Goal: Find specific page/section: Find specific page/section

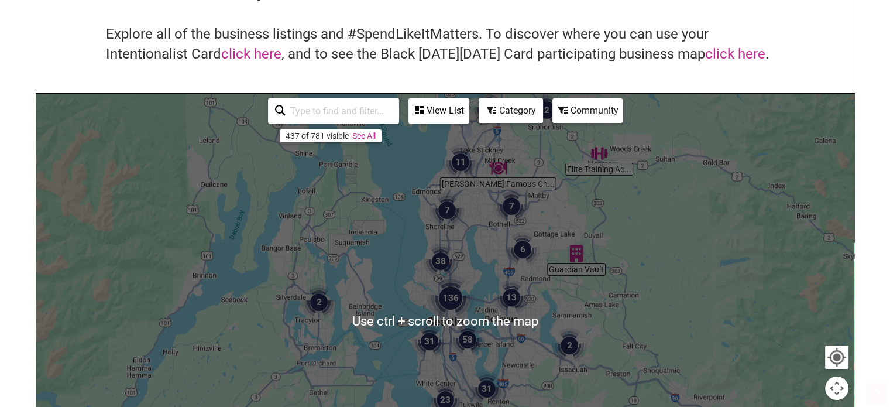
scroll to position [180, 0]
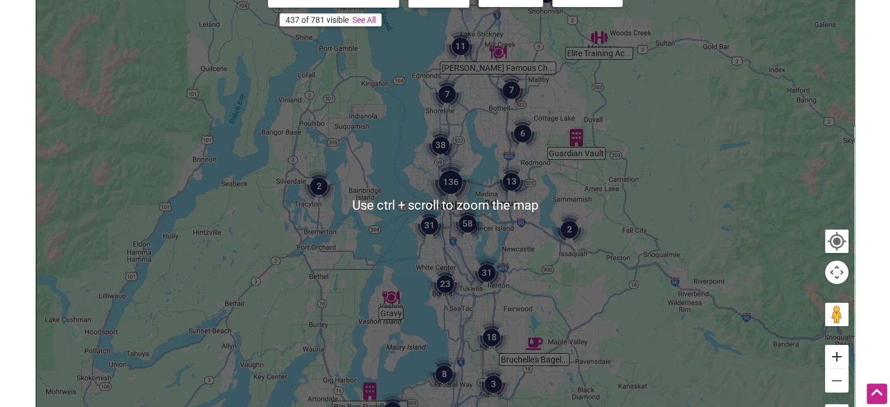
click at [837, 351] on button "Zoom in" at bounding box center [836, 356] width 23 height 23
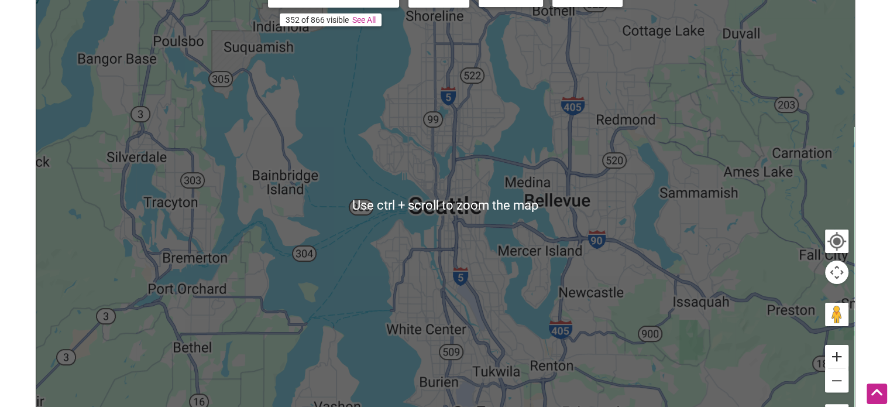
click at [835, 351] on button "Zoom in" at bounding box center [836, 356] width 23 height 23
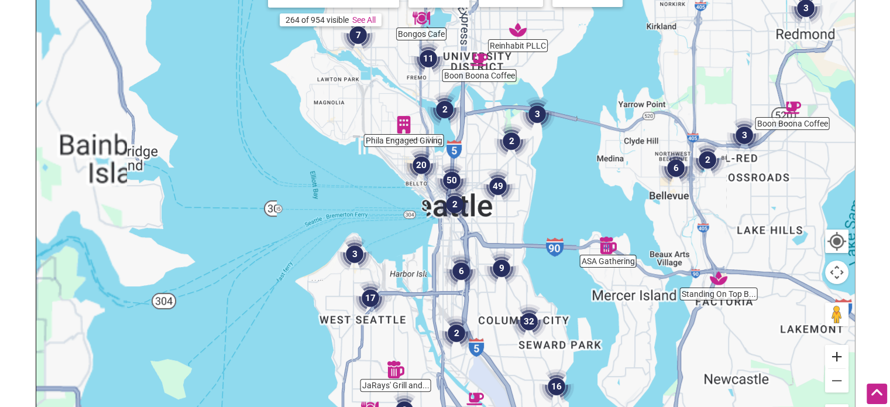
click at [836, 350] on button "Zoom in" at bounding box center [836, 356] width 23 height 23
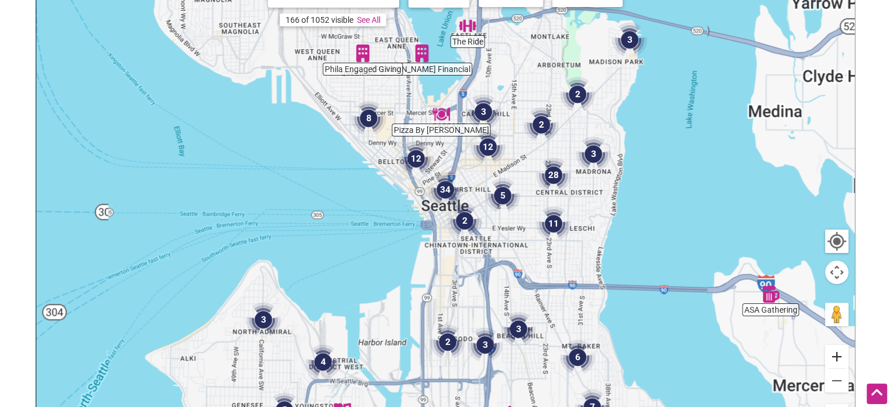
click at [836, 350] on button "Zoom in" at bounding box center [836, 356] width 23 height 23
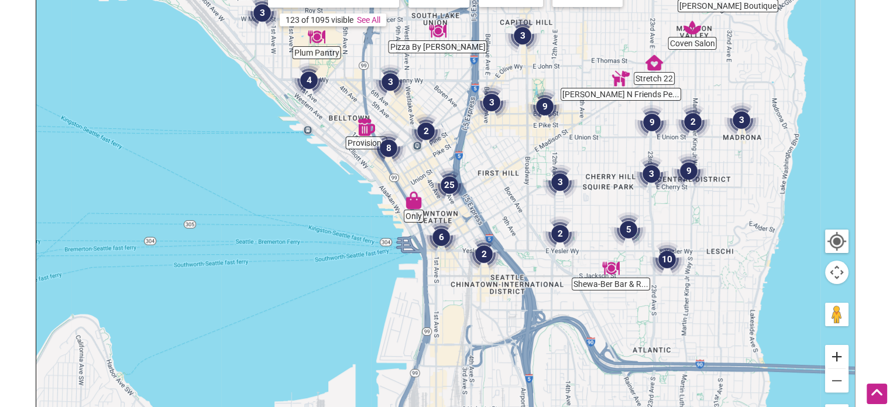
click at [834, 348] on button "Zoom in" at bounding box center [836, 356] width 23 height 23
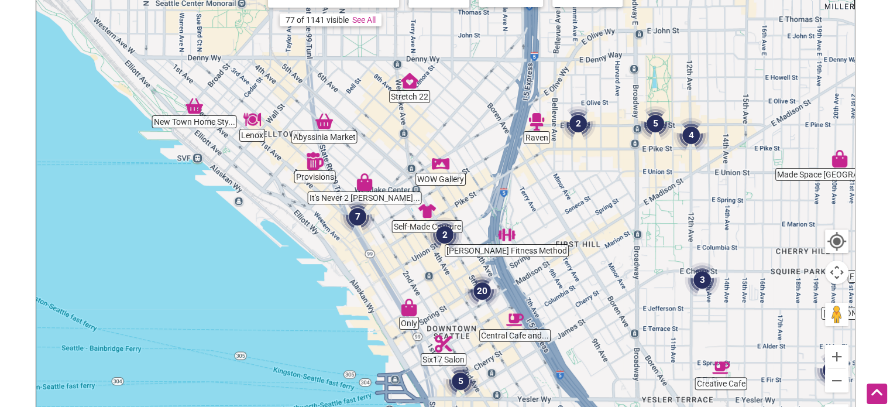
drag, startPoint x: 548, startPoint y: 164, endPoint x: 576, endPoint y: 272, distance: 111.8
click at [576, 272] on div at bounding box center [445, 205] width 818 height 455
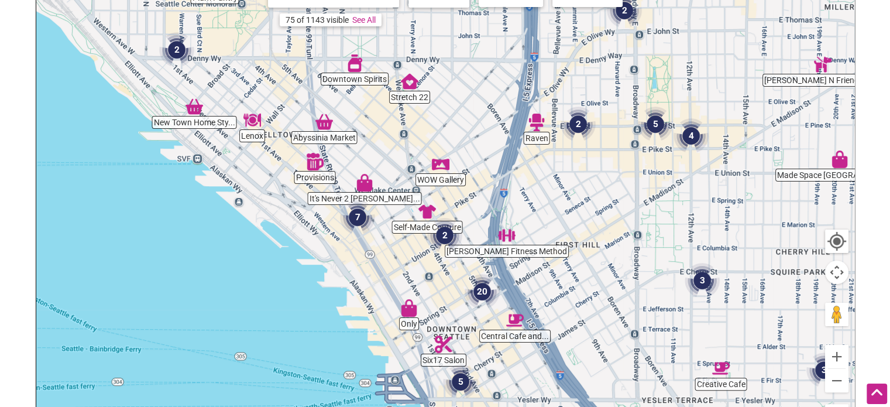
scroll to position [110, 0]
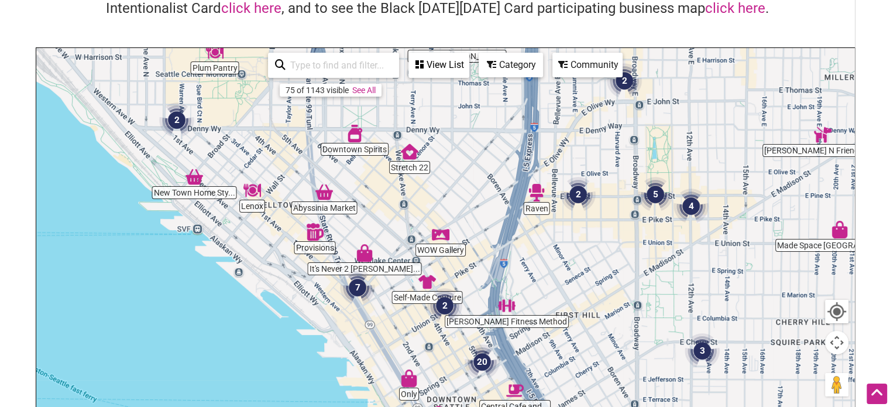
click at [515, 69] on div "Category" at bounding box center [511, 65] width 62 height 22
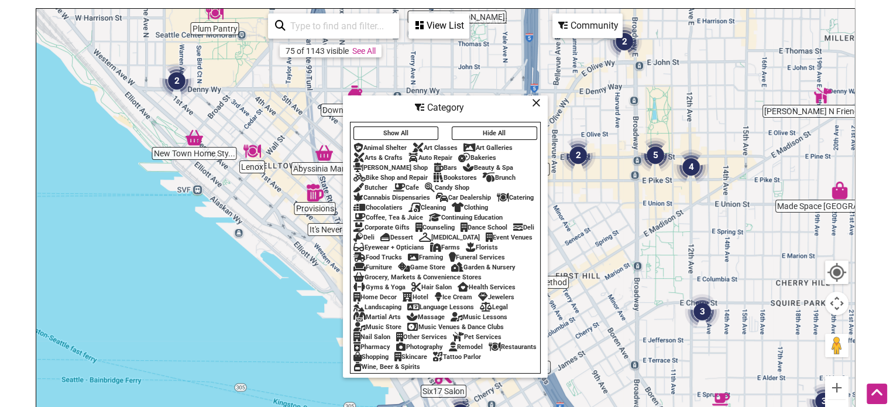
scroll to position [153, 0]
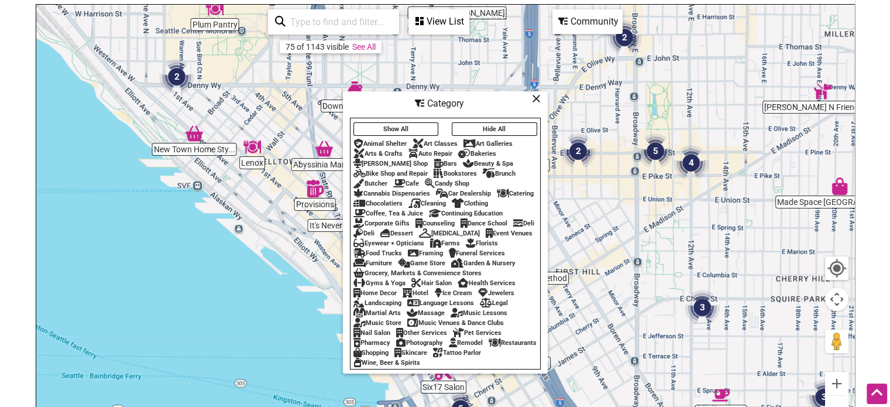
click at [470, 153] on icon at bounding box center [464, 153] width 12 height 1
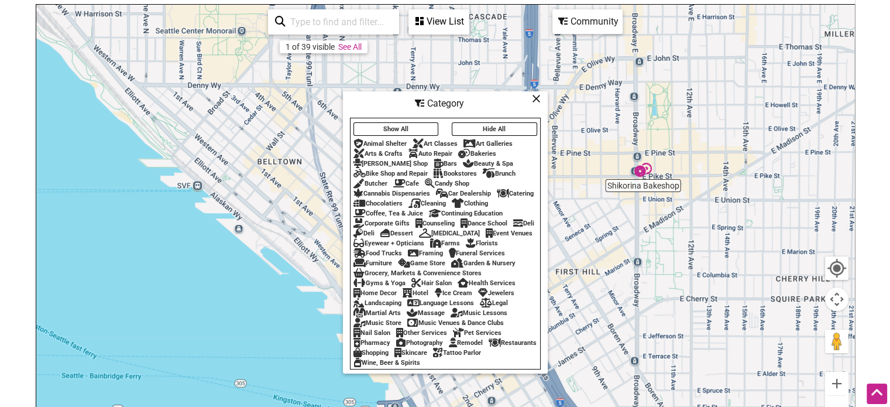
click at [493, 173] on icon at bounding box center [489, 173] width 12 height 1
click at [407, 180] on div "Cafe" at bounding box center [406, 184] width 26 height 8
click at [390, 209] on div "Coffee, Tea & Juice" at bounding box center [388, 213] width 70 height 8
click at [513, 226] on div "Deli" at bounding box center [523, 223] width 21 height 8
click at [375, 229] on div "Deli" at bounding box center [363, 233] width 21 height 8
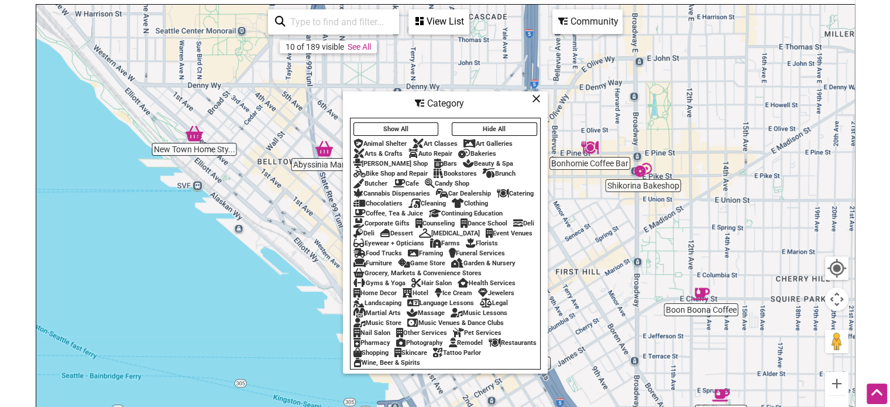
click at [413, 229] on div "Dessert" at bounding box center [396, 233] width 33 height 8
click at [433, 276] on div "Grocery, Markets & Convenience Stores" at bounding box center [417, 273] width 128 height 8
click at [444, 296] on div "Ice Cream" at bounding box center [453, 293] width 38 height 8
click at [489, 346] on div "Restaurants" at bounding box center [513, 343] width 48 height 8
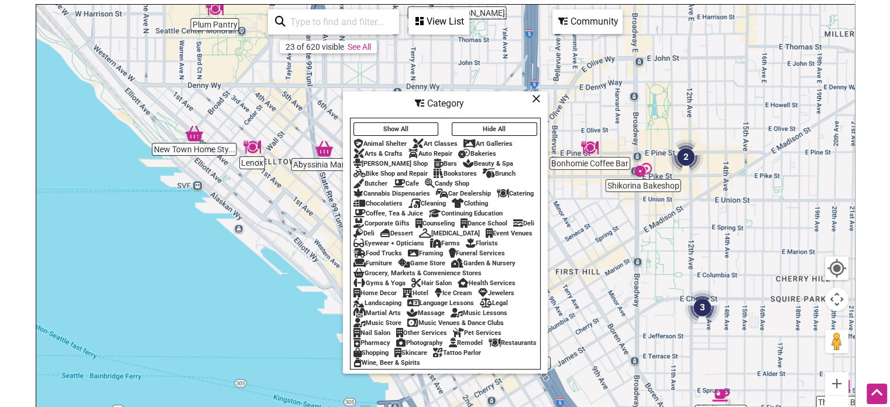
click at [536, 98] on icon at bounding box center [536, 98] width 9 height 1
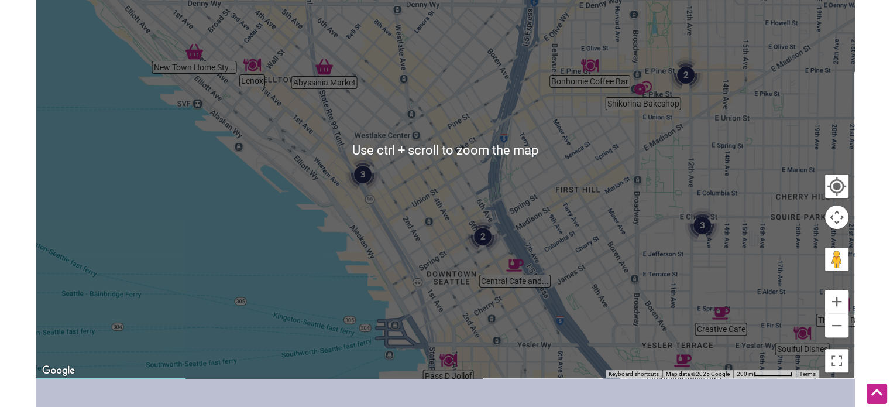
scroll to position [259, 0]
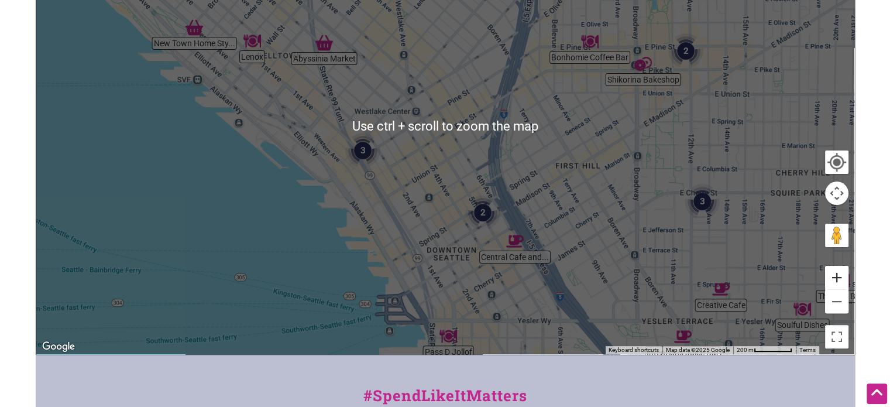
click at [832, 274] on button "Zoom in" at bounding box center [836, 277] width 23 height 23
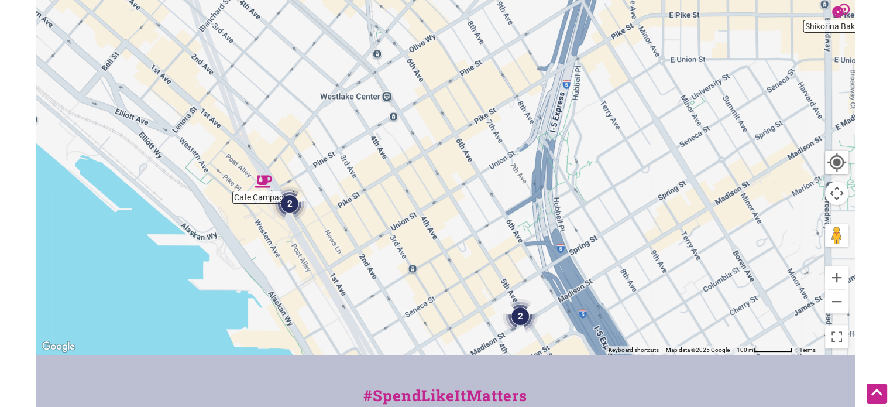
click at [523, 315] on img "2" at bounding box center [520, 315] width 35 height 35
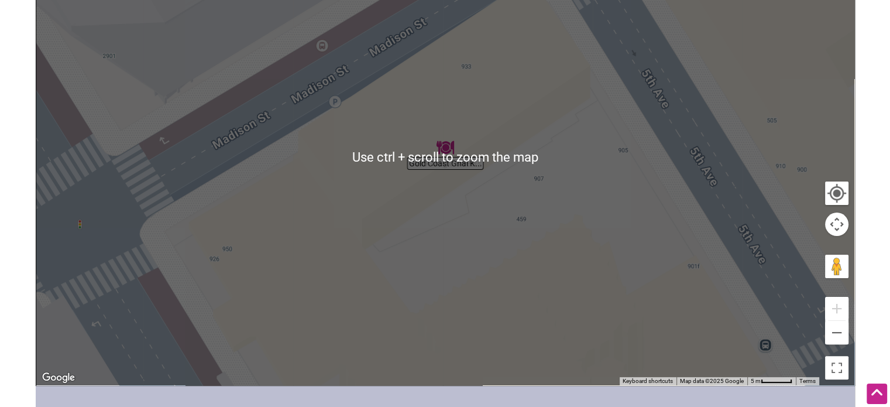
scroll to position [229, 0]
click at [829, 328] on button "Zoom out" at bounding box center [836, 331] width 23 height 23
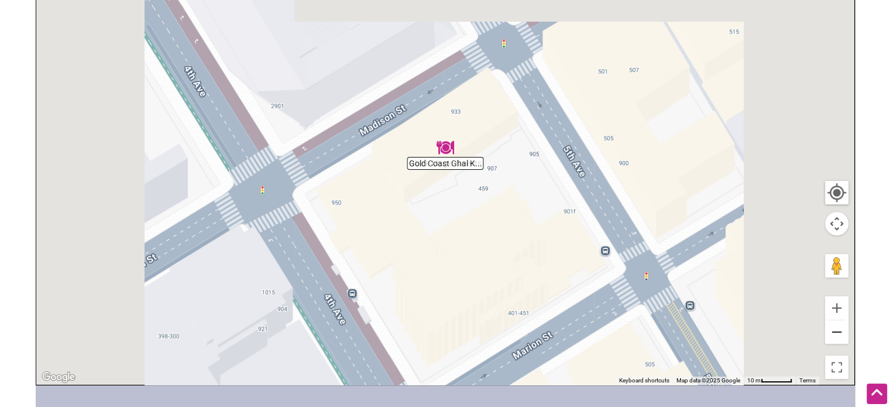
click at [829, 328] on button "Zoom out" at bounding box center [836, 331] width 23 height 23
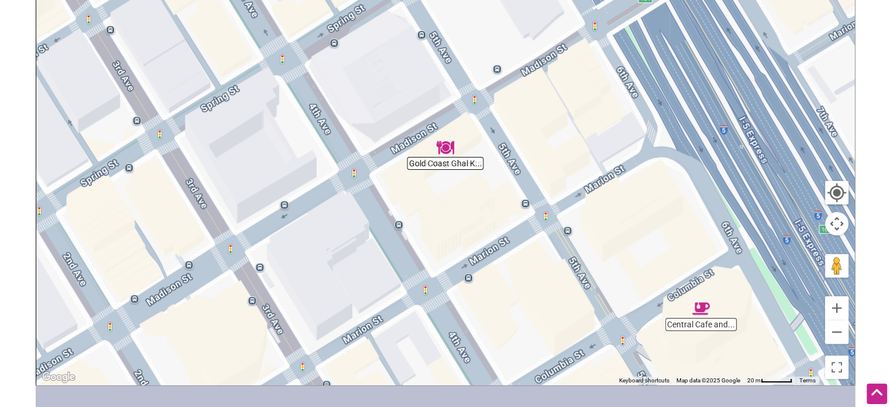
click at [452, 165] on div "To navigate, press the arrow keys." at bounding box center [445, 156] width 818 height 455
click at [449, 148] on img "Gold Coast Ghal Kitchen" at bounding box center [446, 148] width 18 height 18
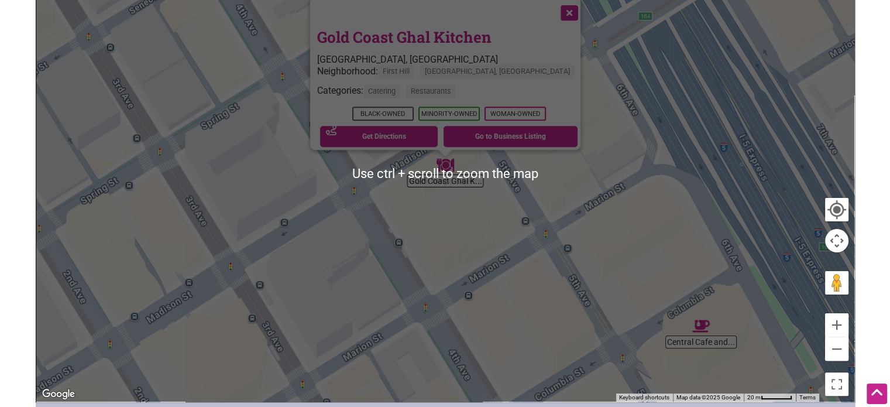
scroll to position [208, 0]
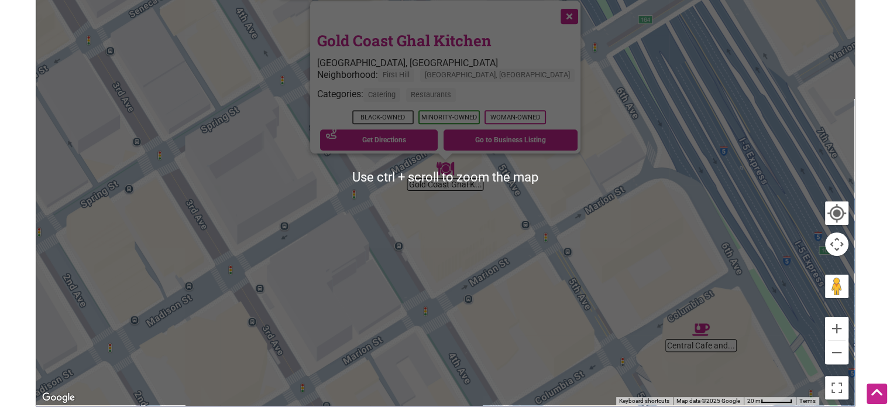
click at [703, 341] on div "To navigate, press the arrow keys. Gold Coast Ghal Kitchen Seattle, WA Neighbor…" at bounding box center [445, 177] width 818 height 455
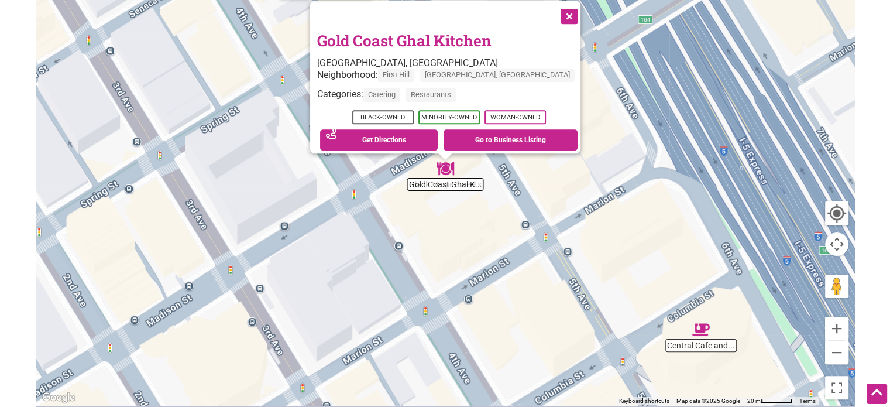
click at [554, 8] on button "Close" at bounding box center [568, 15] width 29 height 29
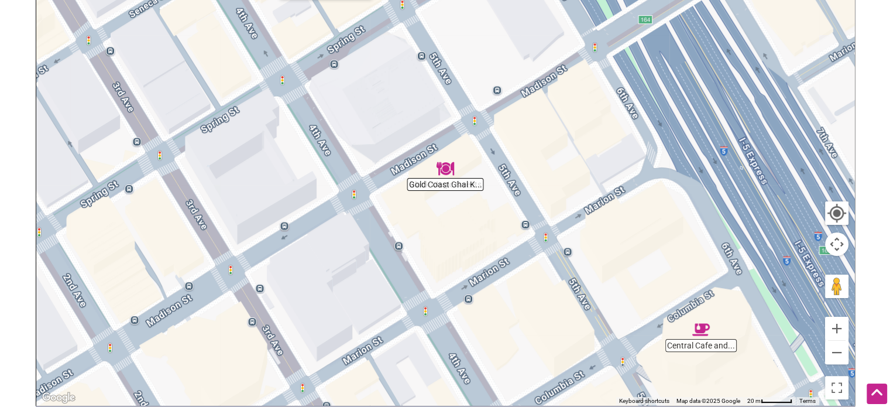
click at [696, 343] on div "To navigate, press the arrow keys." at bounding box center [445, 177] width 818 height 455
click at [701, 330] on img "Central Cafe and Juice Bar" at bounding box center [701, 330] width 18 height 18
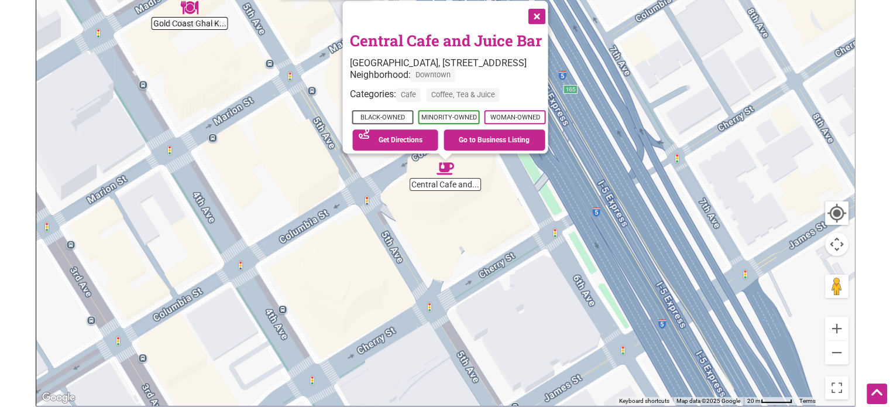
click at [550, 8] on button "Close" at bounding box center [535, 15] width 29 height 29
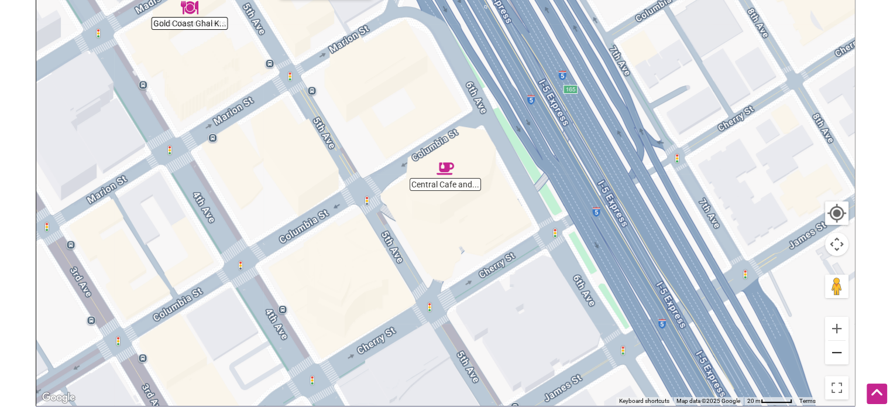
click at [841, 356] on button "Zoom out" at bounding box center [836, 352] width 23 height 23
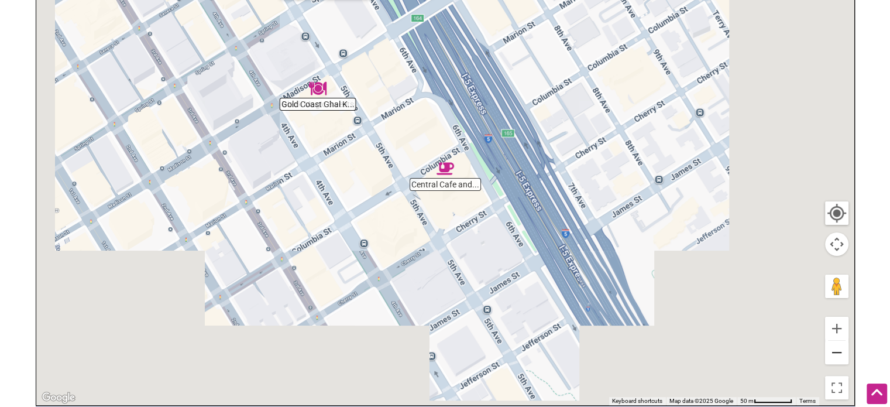
click at [841, 356] on button "Zoom out" at bounding box center [836, 352] width 23 height 23
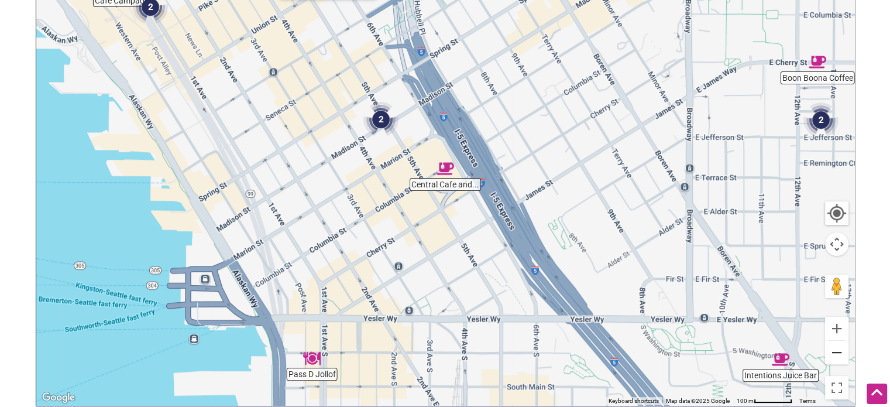
click at [841, 356] on button "Zoom out" at bounding box center [836, 352] width 23 height 23
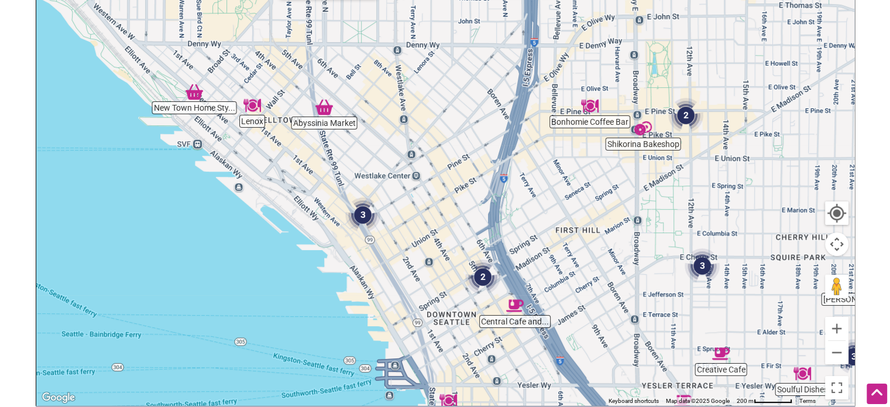
drag, startPoint x: 351, startPoint y: 154, endPoint x: 420, endPoint y: 293, distance: 155.5
click at [420, 293] on div "To navigate, press the arrow keys." at bounding box center [445, 177] width 818 height 455
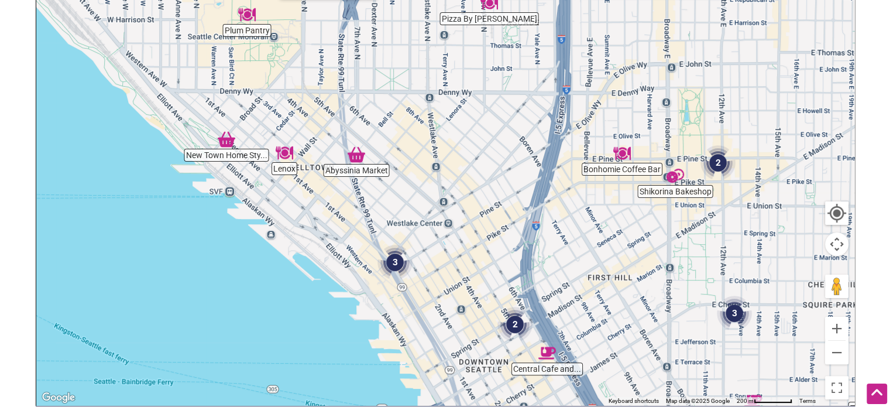
drag, startPoint x: 400, startPoint y: 166, endPoint x: 452, endPoint y: 220, distance: 74.5
click at [452, 220] on div "To navigate, press the arrow keys." at bounding box center [445, 177] width 818 height 455
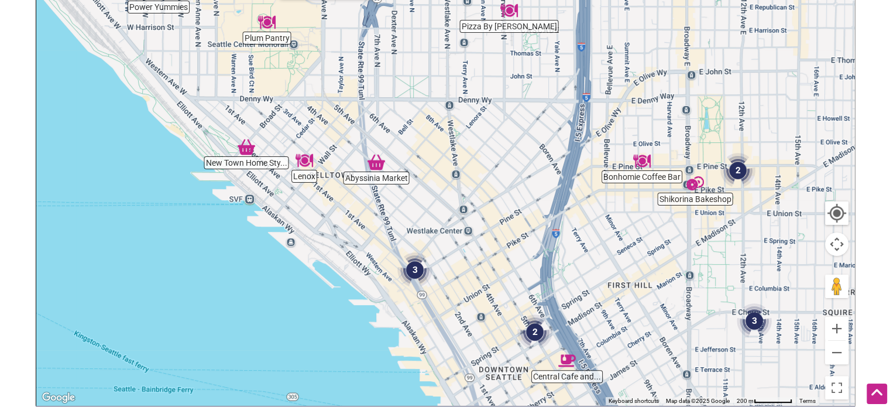
click at [417, 267] on img "3" at bounding box center [414, 269] width 35 height 35
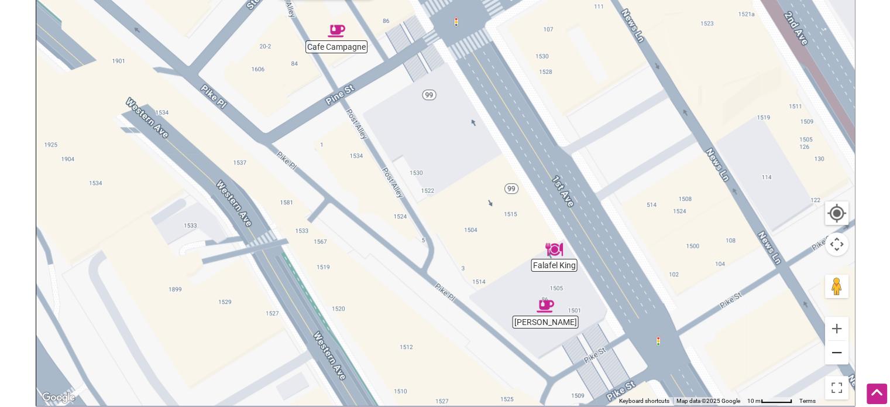
click at [837, 348] on button "Zoom out" at bounding box center [836, 352] width 23 height 23
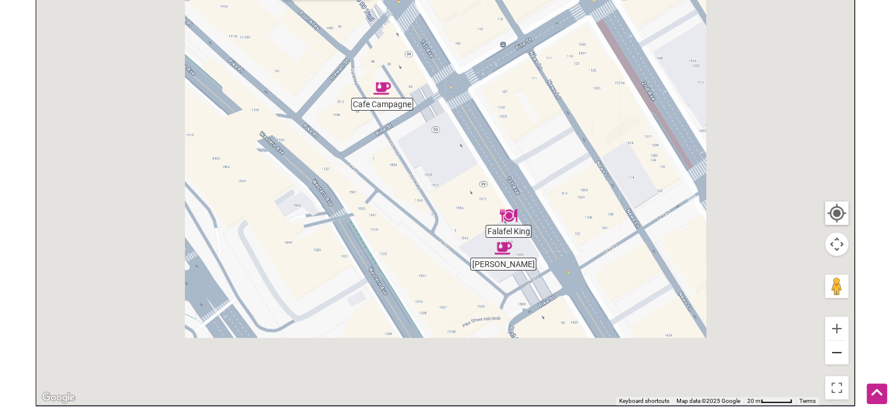
click at [837, 348] on button "Zoom out" at bounding box center [836, 352] width 23 height 23
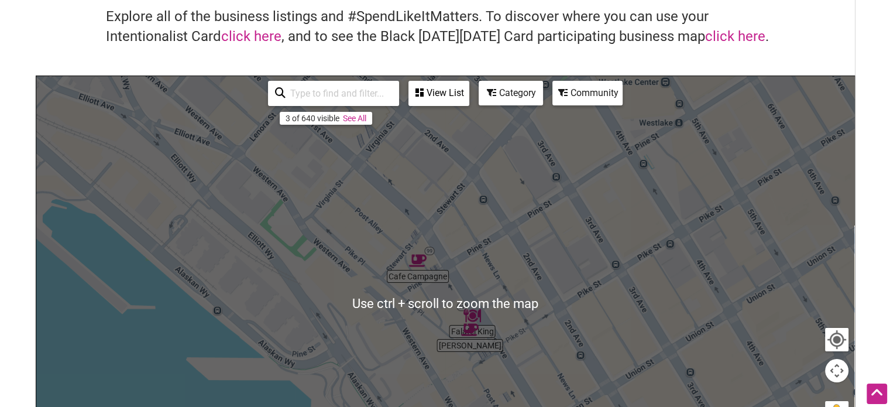
scroll to position [82, 0]
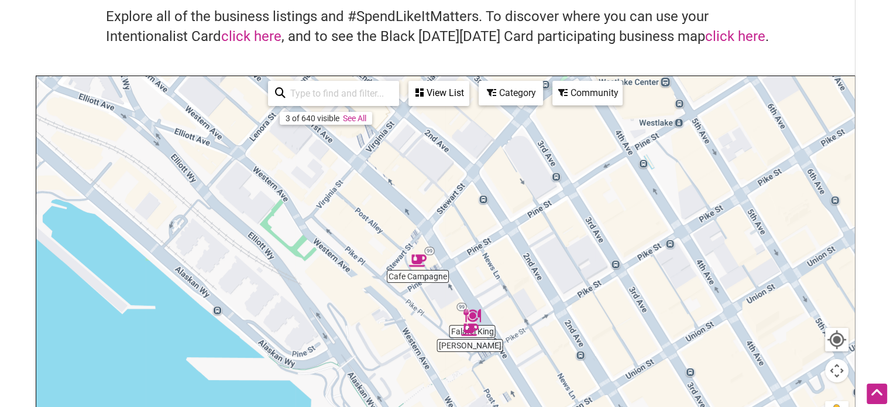
click at [513, 95] on div "Category" at bounding box center [511, 93] width 62 height 22
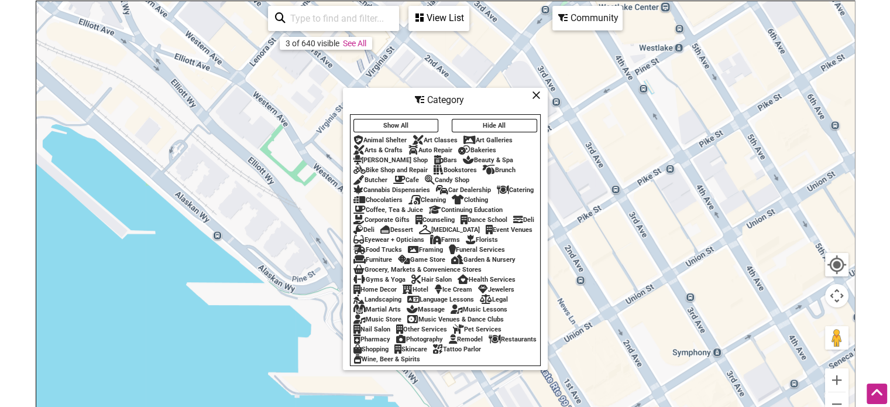
scroll to position [159, 0]
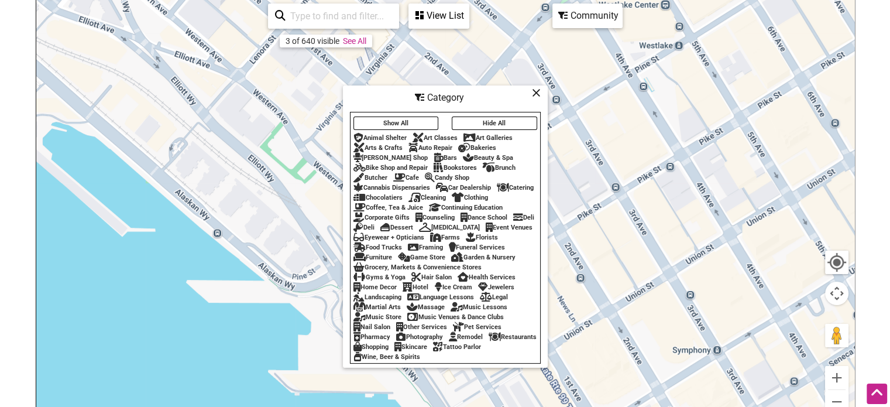
click at [478, 121] on button "Hide All" at bounding box center [494, 122] width 85 height 13
click at [489, 341] on div "Restaurants" at bounding box center [513, 337] width 48 height 8
click at [534, 92] on icon at bounding box center [536, 92] width 9 height 1
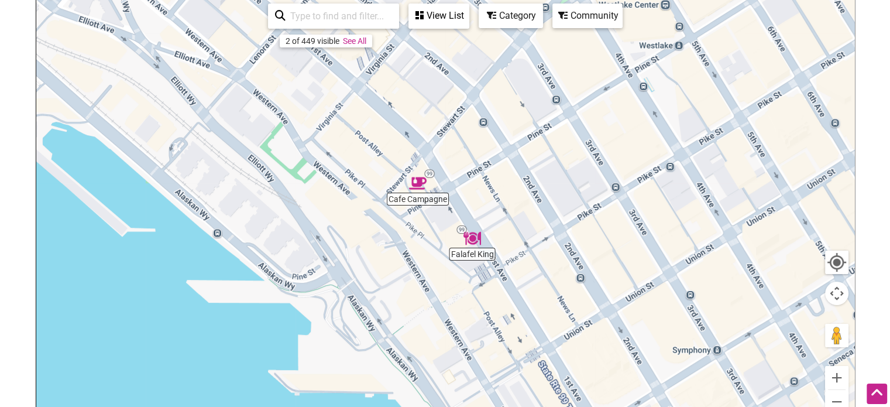
click at [513, 17] on div "Category" at bounding box center [511, 16] width 62 height 22
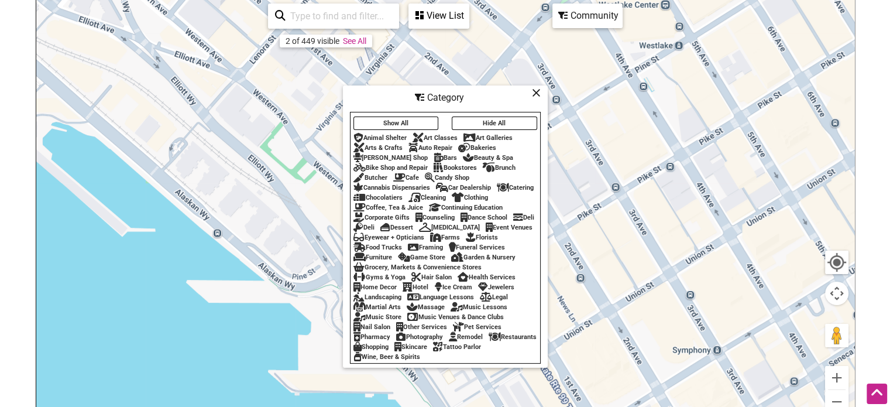
click at [396, 119] on button "Show All" at bounding box center [395, 122] width 85 height 13
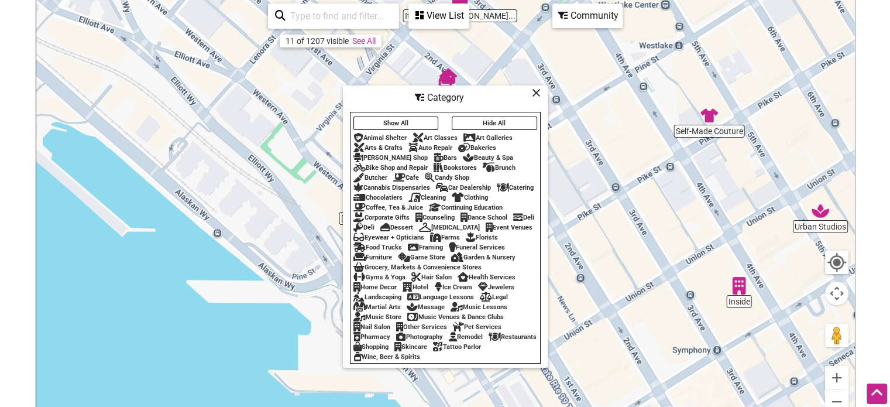
click at [489, 341] on div "Restaurants" at bounding box center [513, 337] width 48 height 8
drag, startPoint x: 370, startPoint y: 349, endPoint x: 464, endPoint y: 90, distance: 275.3
click at [464, 90] on div "Category" at bounding box center [445, 98] width 202 height 22
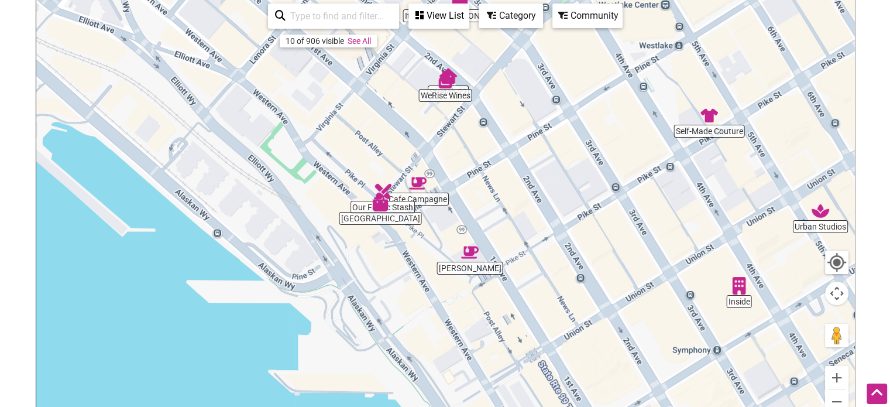
click at [507, 23] on div "Category" at bounding box center [511, 16] width 62 height 22
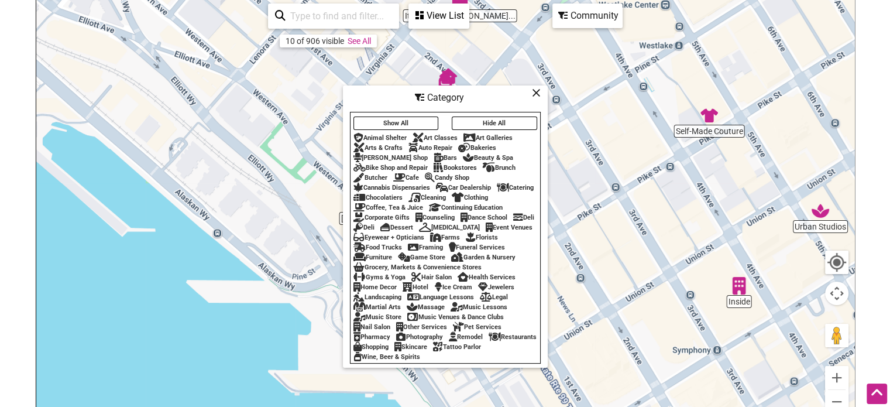
click at [507, 116] on button "Hide All" at bounding box center [494, 122] width 85 height 13
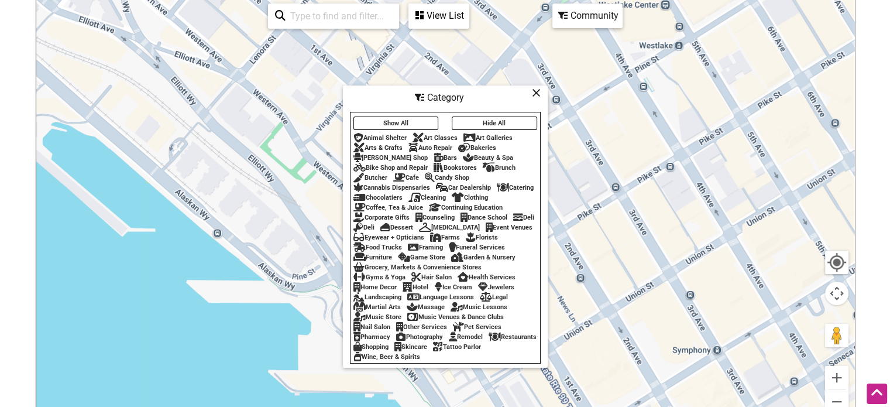
click at [489, 341] on div "Restaurants" at bounding box center [513, 337] width 48 height 8
click at [539, 92] on icon at bounding box center [536, 92] width 9 height 1
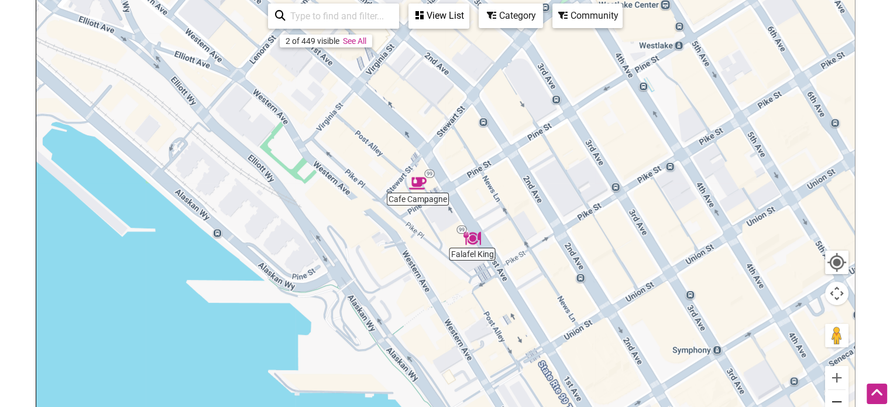
click at [837, 394] on button "Zoom out" at bounding box center [836, 401] width 23 height 23
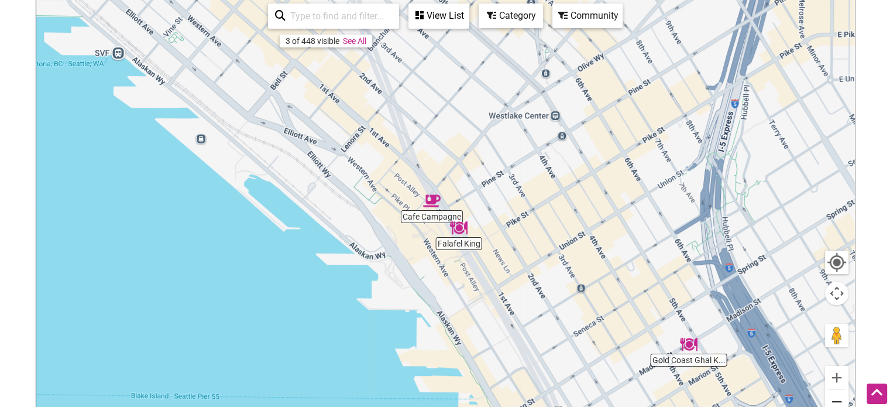
click at [837, 394] on button "Zoom out" at bounding box center [836, 401] width 23 height 23
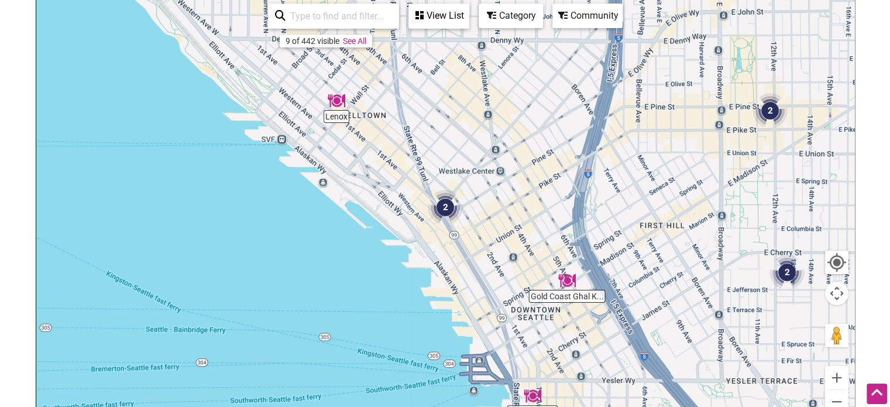
click at [335, 106] on img "Lenox" at bounding box center [337, 101] width 18 height 18
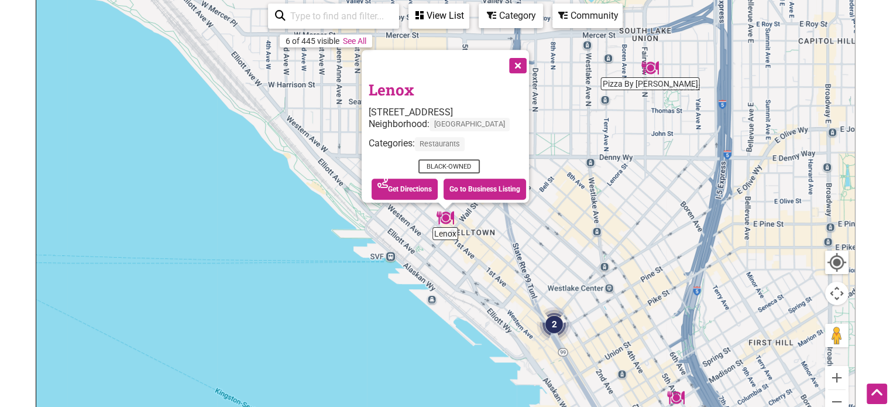
click at [384, 147] on div "Categories: Restaurants" at bounding box center [449, 147] width 160 height 19
click at [521, 63] on button "Close" at bounding box center [516, 64] width 29 height 29
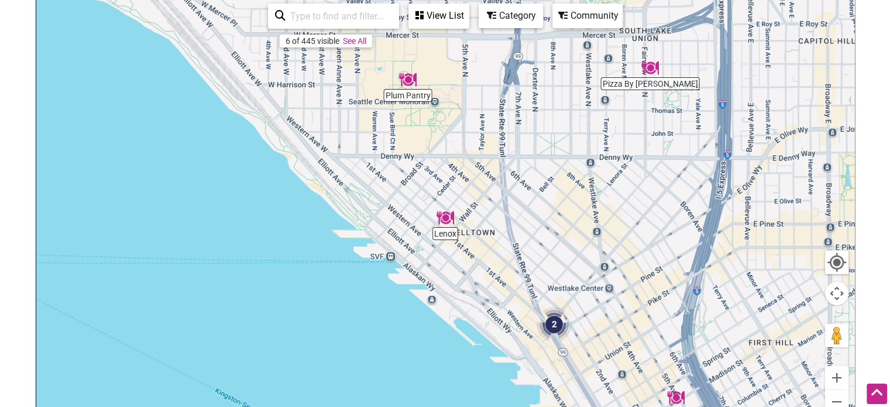
click at [652, 72] on img "Pizza By Ruffin" at bounding box center [650, 68] width 18 height 18
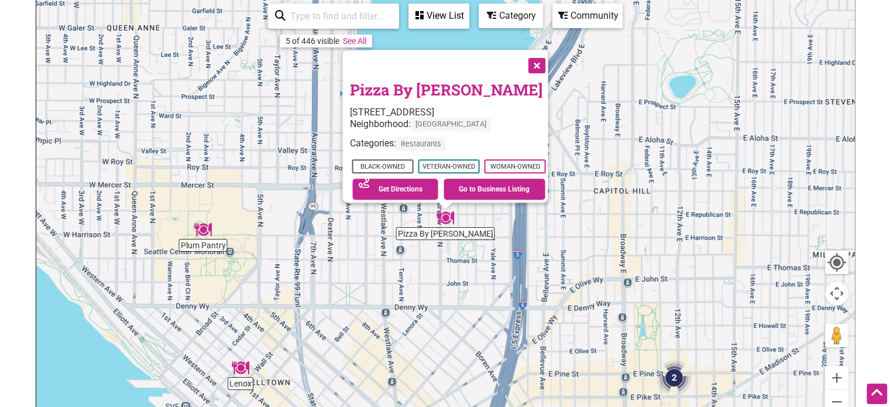
click at [541, 58] on button "Close" at bounding box center [535, 64] width 29 height 29
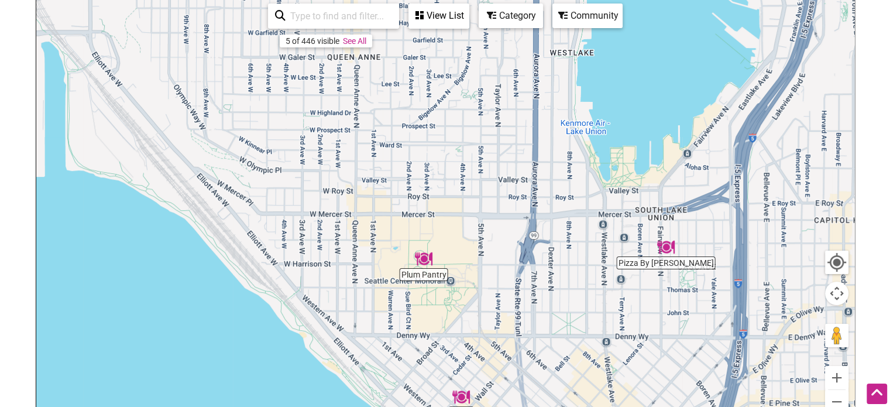
drag, startPoint x: 190, startPoint y: 269, endPoint x: 431, endPoint y: 294, distance: 242.5
click at [431, 294] on div "To navigate, press the arrow keys." at bounding box center [445, 226] width 818 height 455
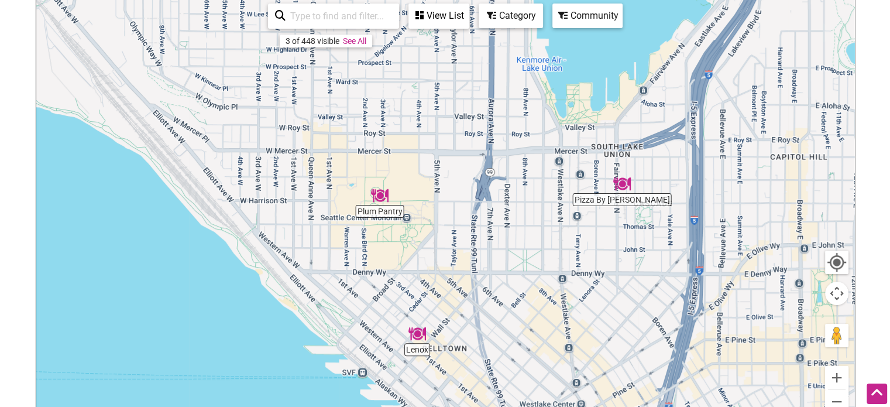
drag, startPoint x: 493, startPoint y: 217, endPoint x: 434, endPoint y: 130, distance: 105.0
click at [434, 130] on div "To navigate, press the arrow keys." at bounding box center [445, 226] width 818 height 455
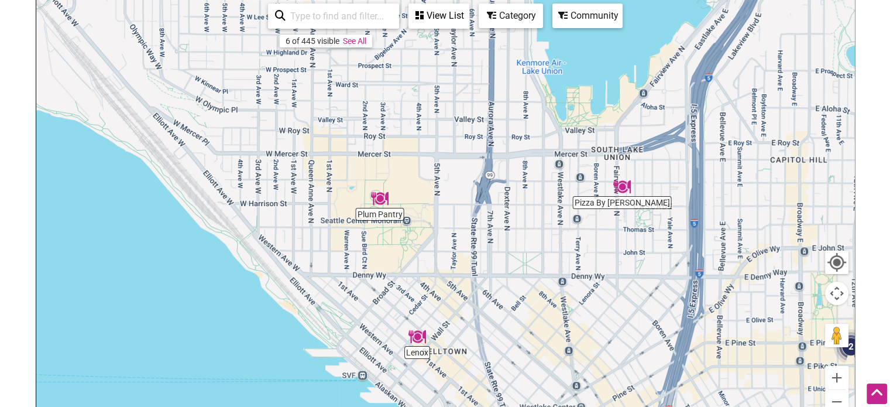
click at [377, 212] on div "To navigate, press the arrow keys." at bounding box center [445, 226] width 818 height 455
click at [383, 197] on img "Plum Pantry" at bounding box center [380, 199] width 18 height 18
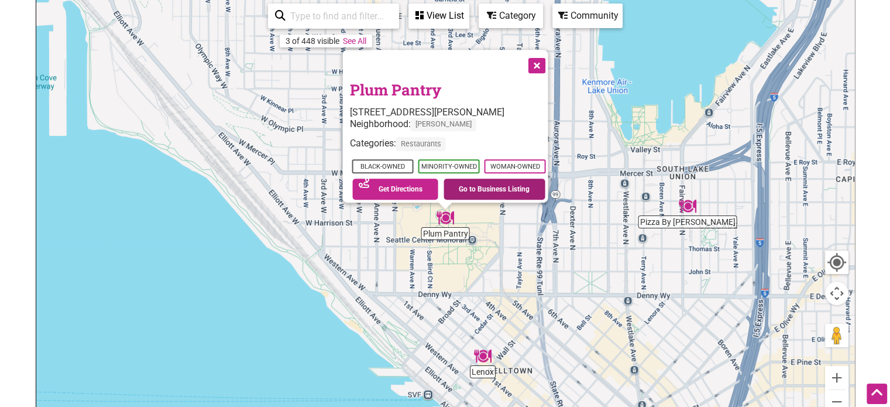
click at [492, 180] on link "Go to Business Listing" at bounding box center [495, 188] width 102 height 21
click at [538, 61] on button "Close" at bounding box center [535, 64] width 29 height 29
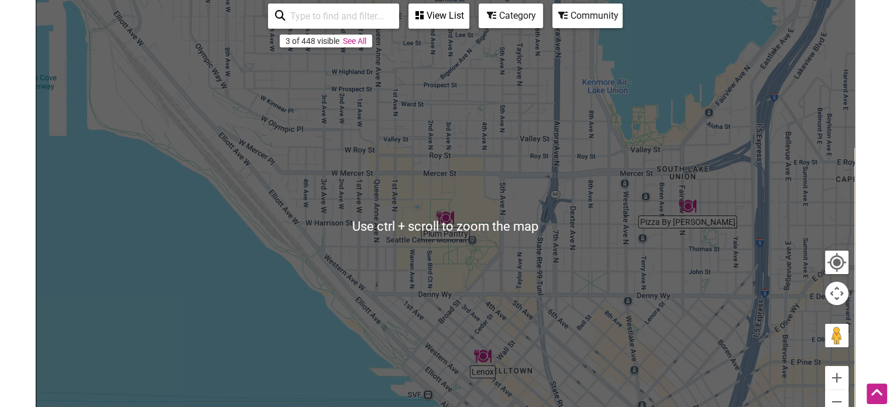
scroll to position [173, 0]
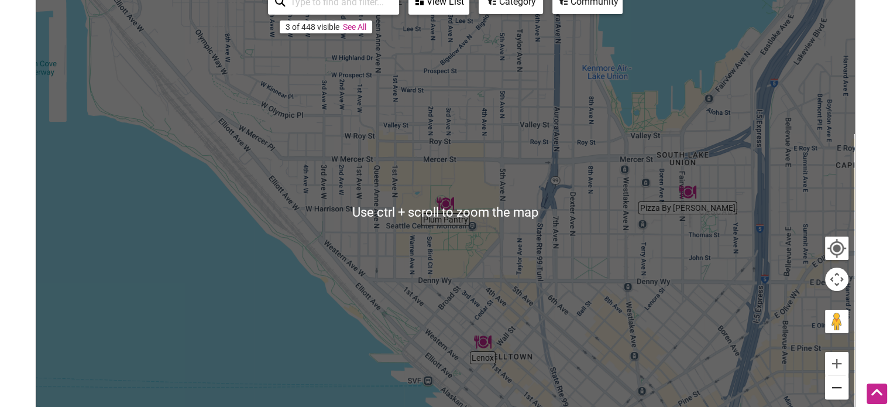
click at [840, 389] on button "Zoom out" at bounding box center [836, 387] width 23 height 23
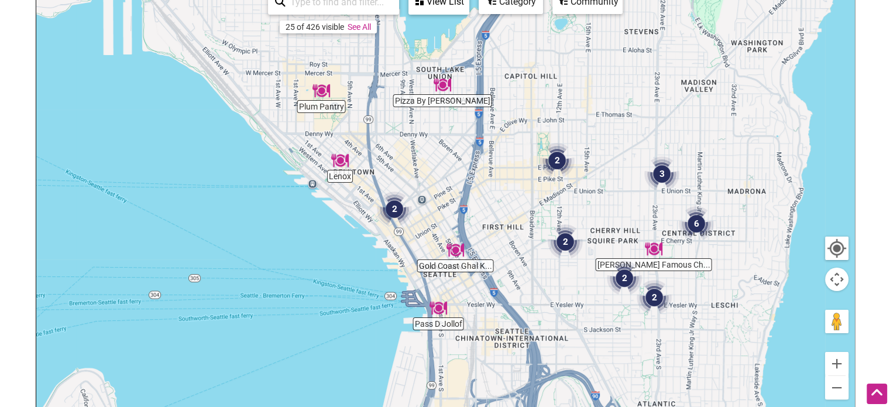
drag, startPoint x: 571, startPoint y: 273, endPoint x: 429, endPoint y: 150, distance: 187.9
click at [429, 150] on div "To navigate, press the arrow keys." at bounding box center [445, 212] width 818 height 455
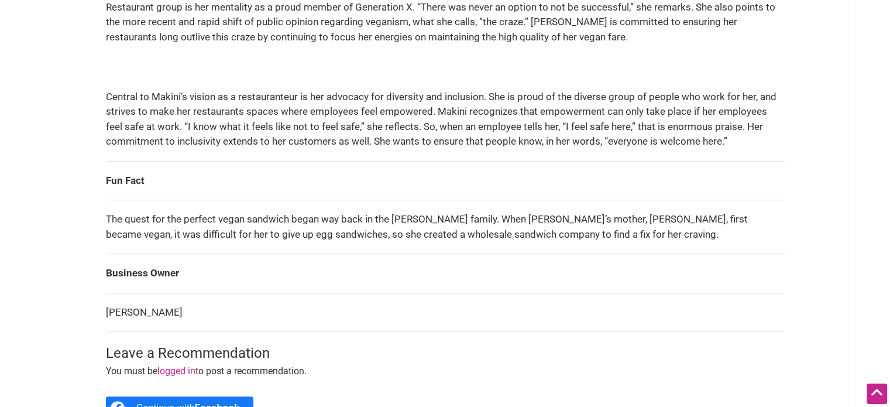
scroll to position [771, 0]
